Goal: Transaction & Acquisition: Purchase product/service

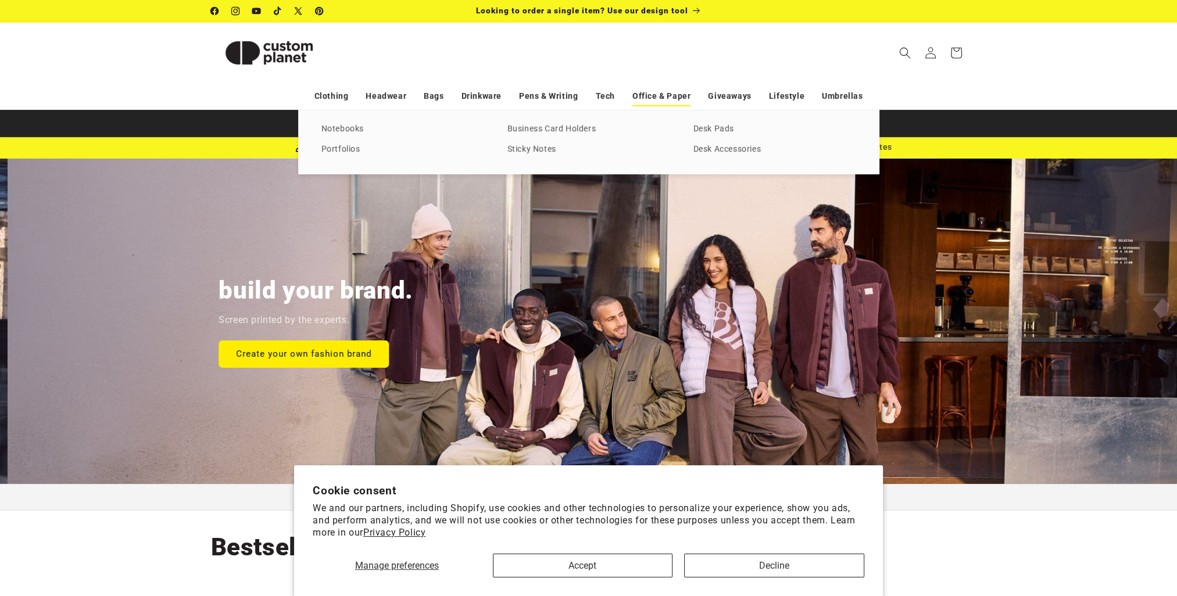
scroll to position [0, 1176]
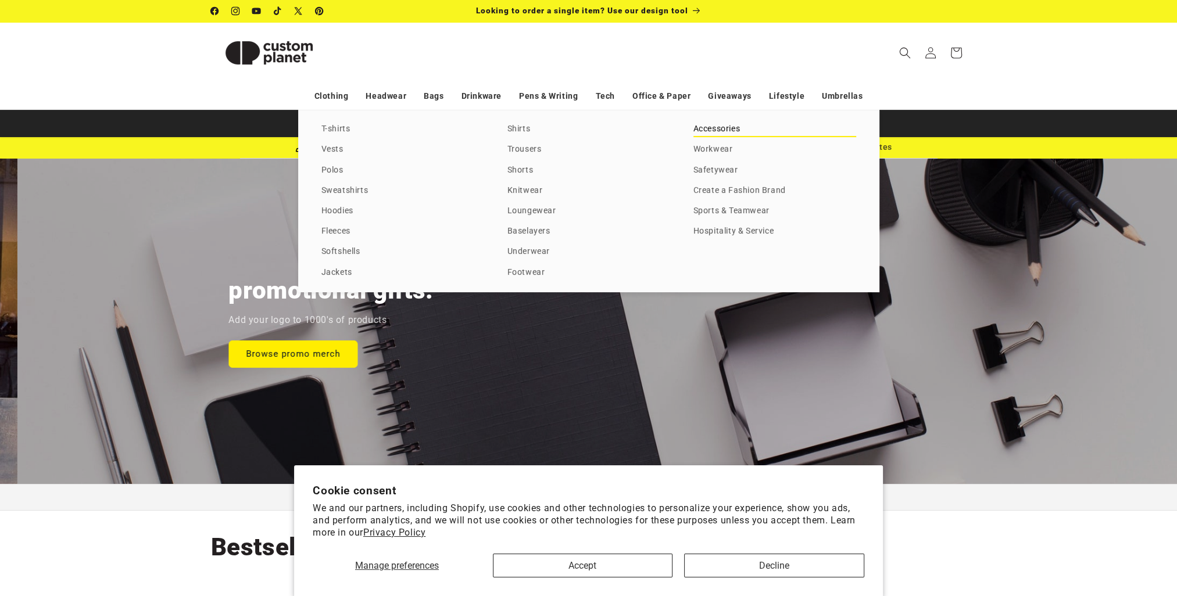
click at [741, 127] on link "Accessories" at bounding box center [774, 129] width 163 height 16
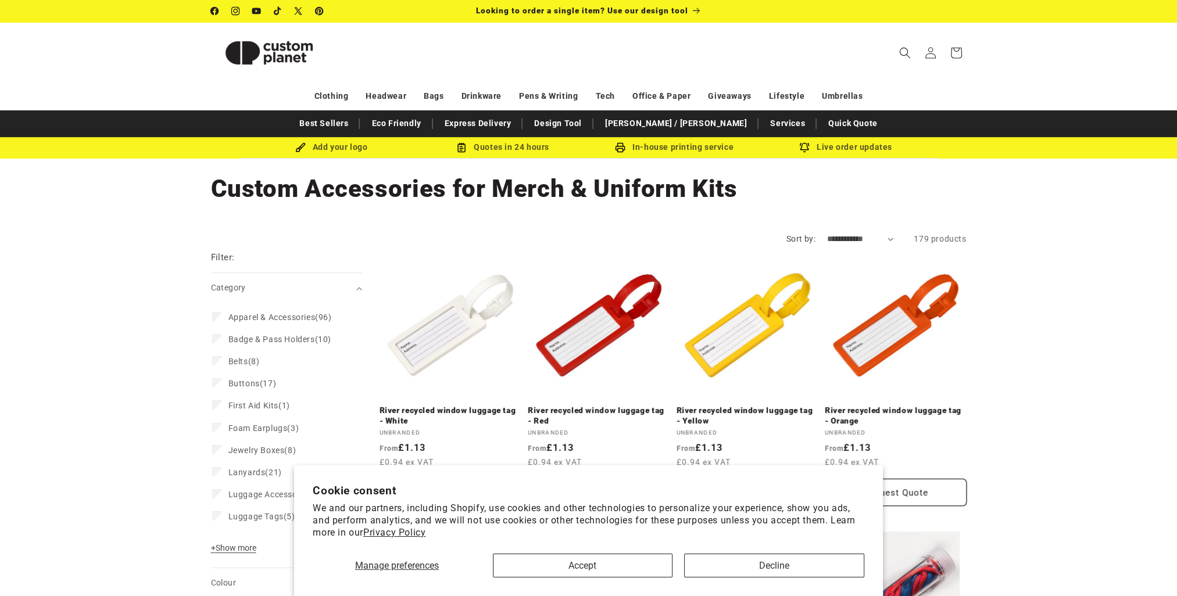
click at [672, 568] on div "Manage preferences Accept Decline" at bounding box center [589, 561] width 552 height 33
click at [634, 568] on button "Accept" at bounding box center [583, 566] width 180 height 24
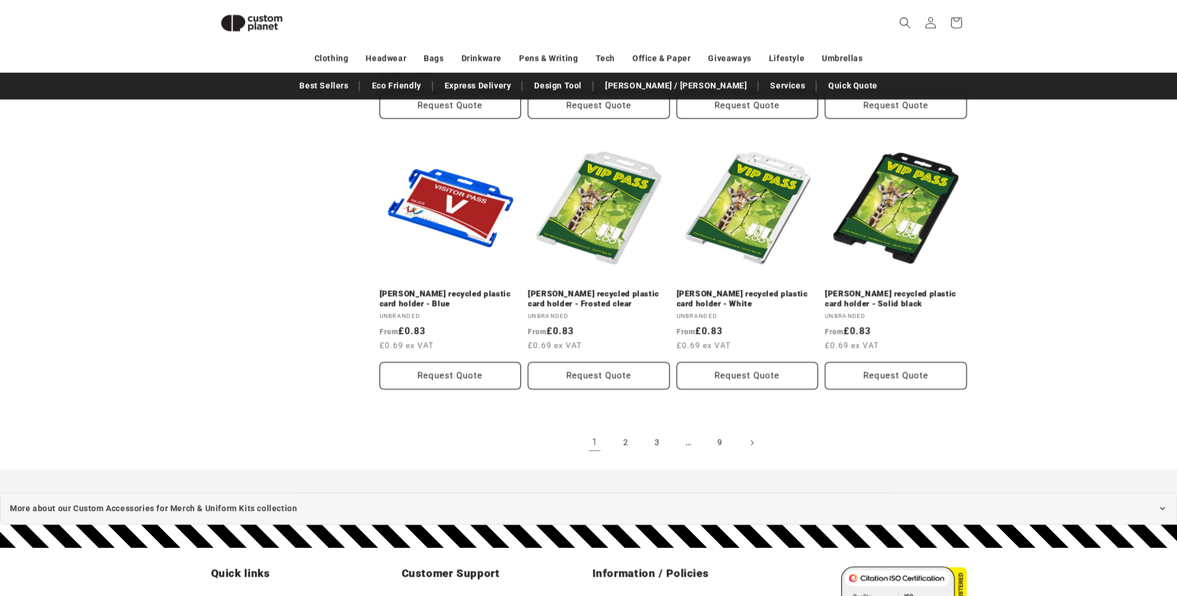
scroll to position [1437, 0]
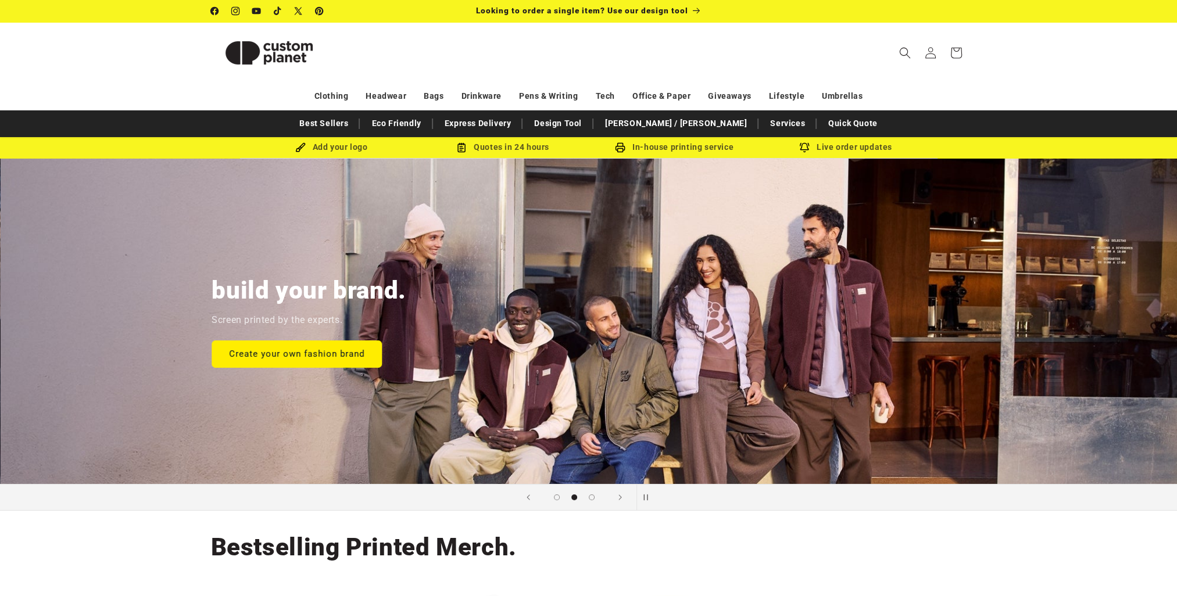
scroll to position [0, 1176]
